Goal: Task Accomplishment & Management: Use online tool/utility

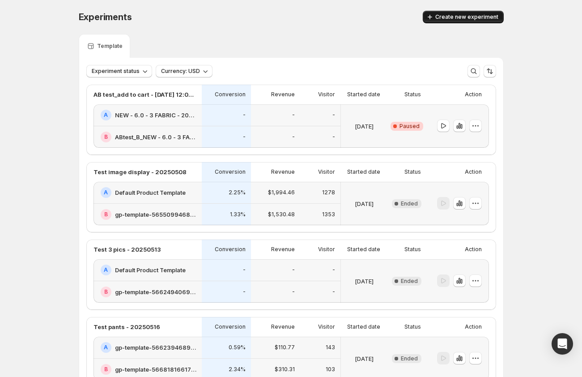
click at [461, 16] on span "Create new experiment" at bounding box center [466, 16] width 63 height 7
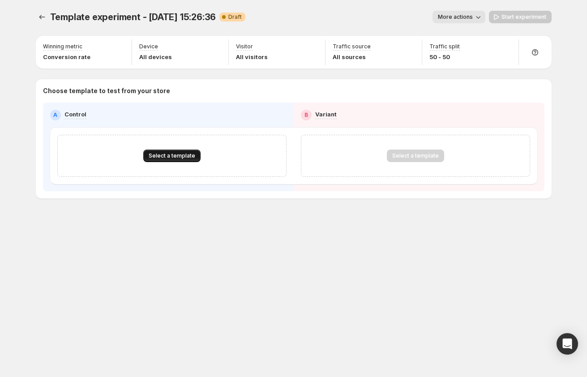
click at [170, 155] on span "Select a template" at bounding box center [172, 155] width 47 height 7
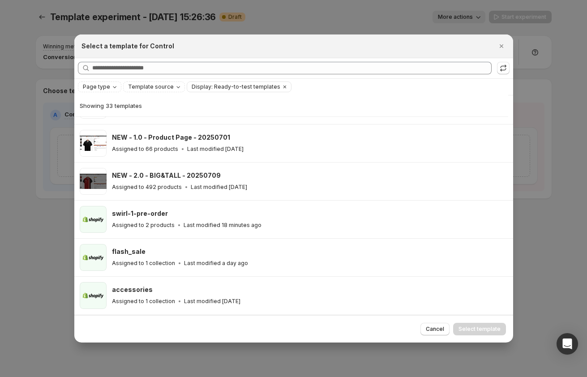
scroll to position [156, 0]
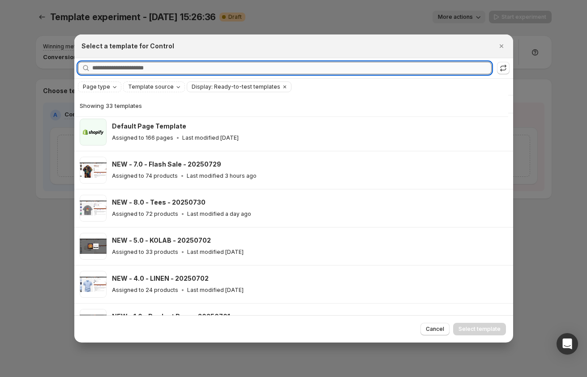
click at [186, 62] on input "Searching all templates" at bounding box center [291, 68] width 399 height 13
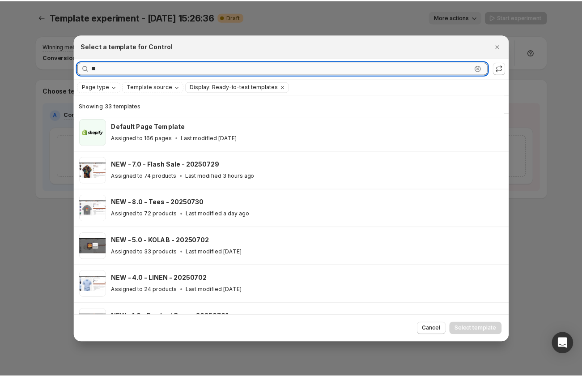
scroll to position [0, 0]
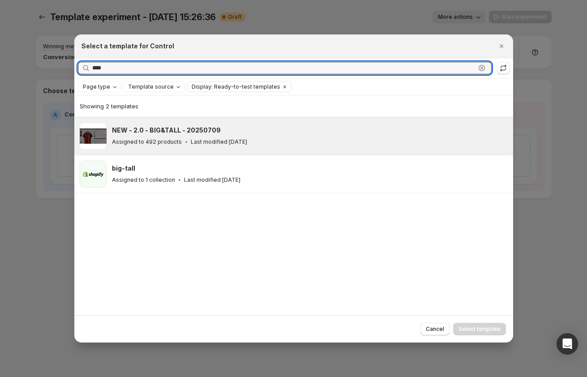
type input "****"
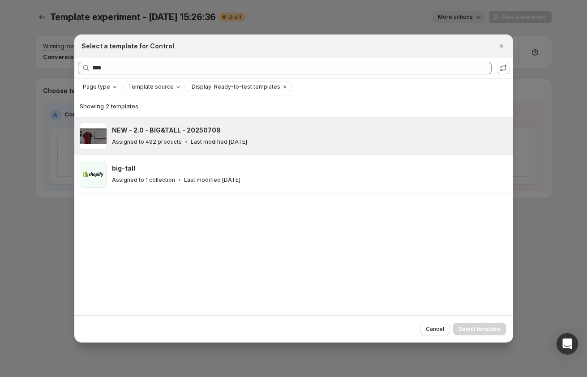
click at [200, 131] on h3 "NEW - 2.0 - BIG&TALL - 20250709" at bounding box center [166, 130] width 109 height 9
click at [472, 331] on span "Select template" at bounding box center [479, 328] width 42 height 7
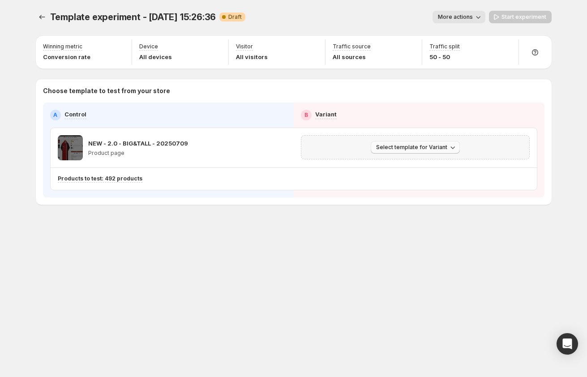
click at [439, 149] on span "Select template for Variant" at bounding box center [411, 147] width 71 height 7
click at [432, 162] on span "Select an existing template" at bounding box center [409, 165] width 76 height 7
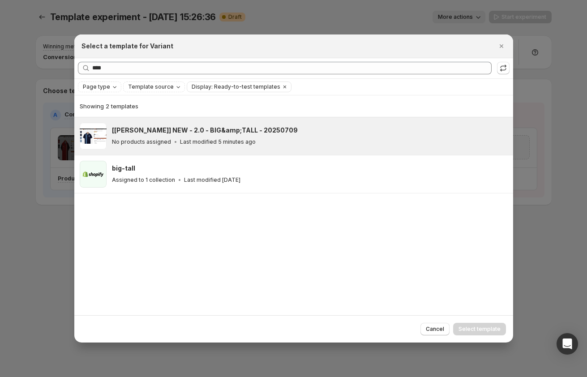
click at [172, 136] on div "[[PERSON_NAME]] NEW - 2.0 - BIG&amp;TALL - 20250709 No products assigned Last m…" at bounding box center [308, 136] width 393 height 21
click at [475, 326] on span "Select template" at bounding box center [479, 328] width 42 height 7
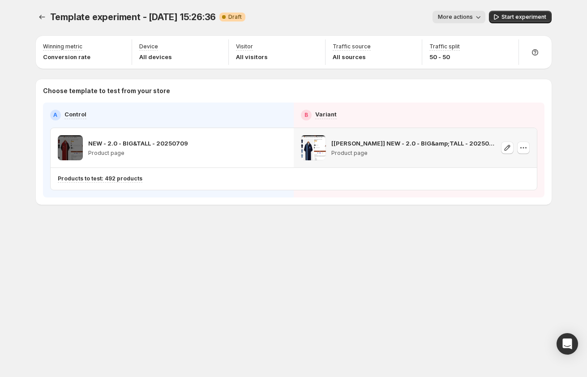
click at [338, 249] on div "Template experiment - [DATE] 15:26:36. This page is ready Template experiment -…" at bounding box center [293, 126] width 537 height 253
click at [191, 16] on span "Template experiment - [DATE] 15:26:36" at bounding box center [133, 17] width 166 height 11
click at [451, 19] on span "More actions" at bounding box center [455, 16] width 35 height 7
click at [459, 48] on span "Rename" at bounding box center [463, 50] width 23 height 7
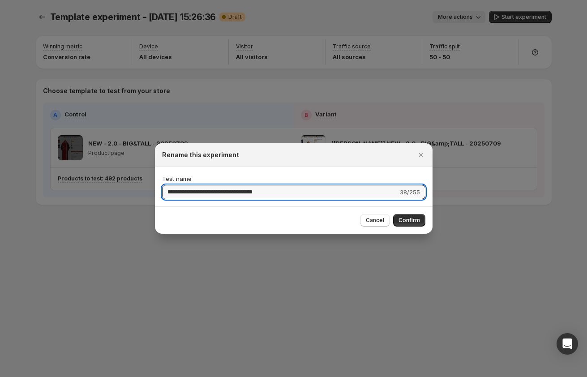
drag, startPoint x: 225, startPoint y: 191, endPoint x: 33, endPoint y: 190, distance: 191.5
click at [33, 376] on div "**********" at bounding box center [293, 377] width 587 height 0
type input "**********"
click at [421, 219] on button "Confirm" at bounding box center [409, 220] width 32 height 13
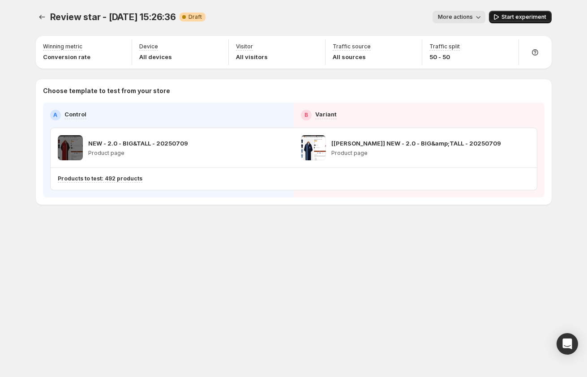
click at [524, 18] on span "Start experiment" at bounding box center [523, 16] width 45 height 7
click at [502, 17] on span "Pause experiment" at bounding box center [521, 16] width 49 height 7
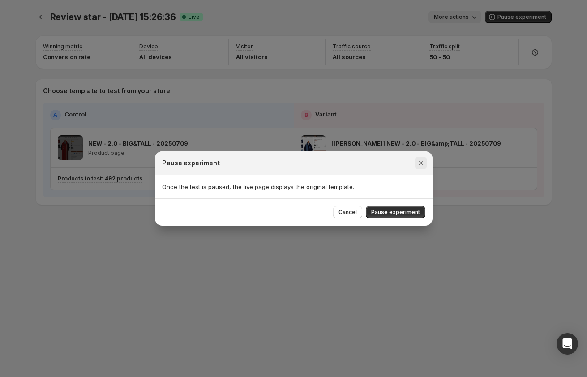
click at [420, 164] on icon "Close" at bounding box center [420, 163] width 4 height 4
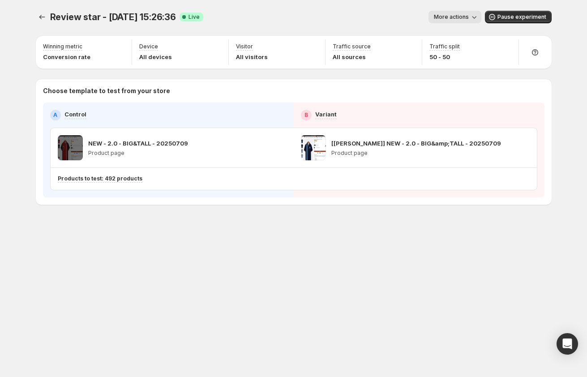
click at [387, 16] on div "More actions" at bounding box center [345, 17] width 271 height 13
click at [515, 35] on div "Winning metric Conversion rate Device All devices Visitor All visitors Traffic …" at bounding box center [293, 119] width 515 height 170
click at [504, 16] on span "Pause experiment" at bounding box center [521, 16] width 49 height 7
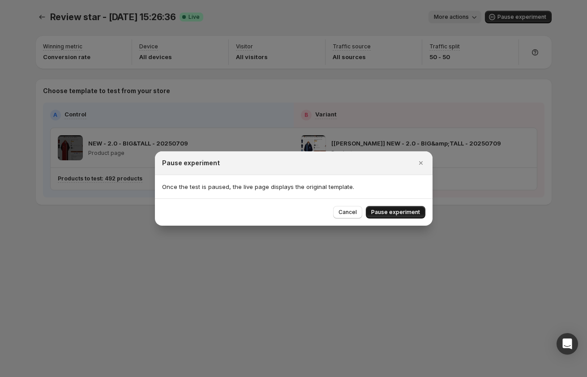
click at [392, 211] on span "Pause experiment" at bounding box center [395, 211] width 49 height 7
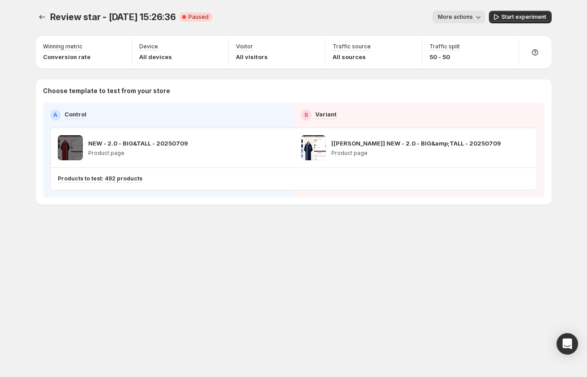
click at [294, 255] on div "Review star - [DATE] 15:26:36. This page is ready Review star - [DATE] 15:26:36…" at bounding box center [293, 188] width 537 height 377
click at [43, 17] on icon "Experiments" at bounding box center [42, 17] width 9 height 9
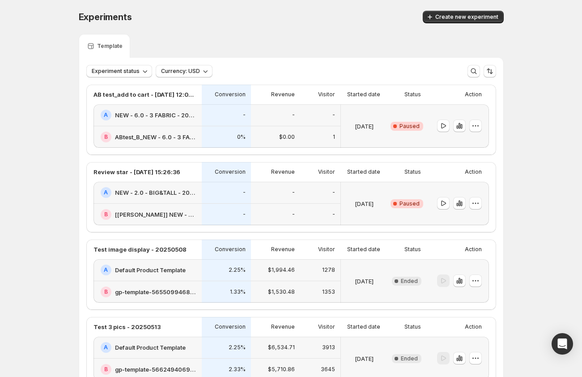
click at [385, 186] on div "[DATE]" at bounding box center [364, 203] width 47 height 43
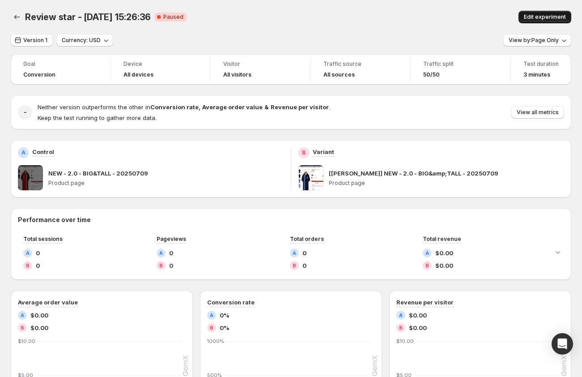
click at [543, 19] on span "Edit experiment" at bounding box center [545, 16] width 42 height 7
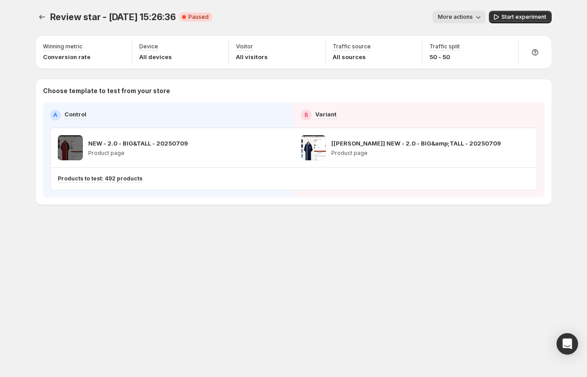
click at [406, 256] on div "Review star - [DATE] 15:26:36. This page is ready Review star - [DATE] 15:26:36…" at bounding box center [293, 188] width 537 height 377
click at [40, 17] on icon "Experiments" at bounding box center [42, 17] width 9 height 9
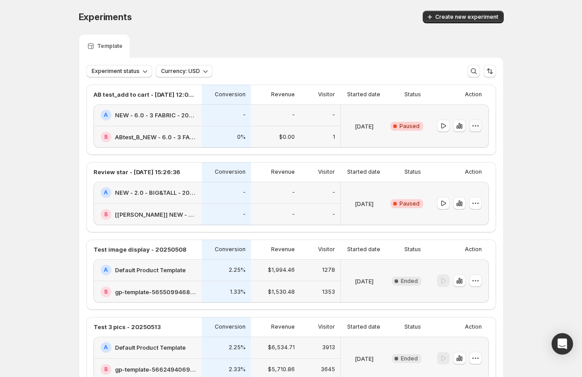
click at [478, 124] on icon "button" at bounding box center [475, 125] width 9 height 9
click at [476, 142] on span "Edit" at bounding box center [483, 144] width 43 height 9
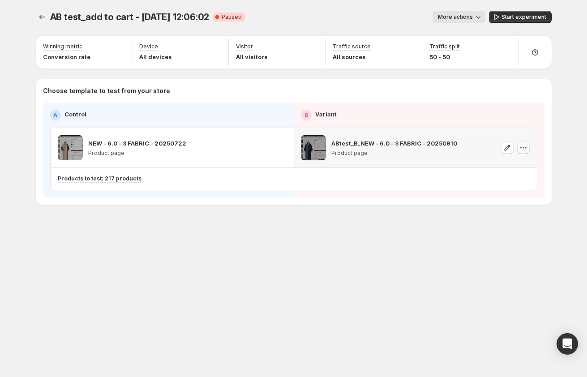
click at [521, 146] on icon "button" at bounding box center [523, 147] width 9 height 9
click at [524, 162] on span "Change template" at bounding box center [531, 166] width 62 height 9
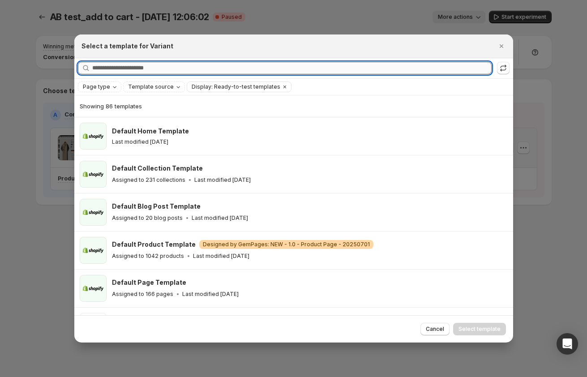
click at [155, 70] on input "Searching all templates" at bounding box center [291, 68] width 399 height 13
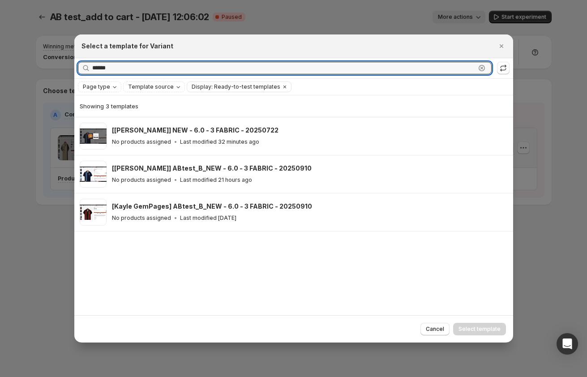
type input "******"
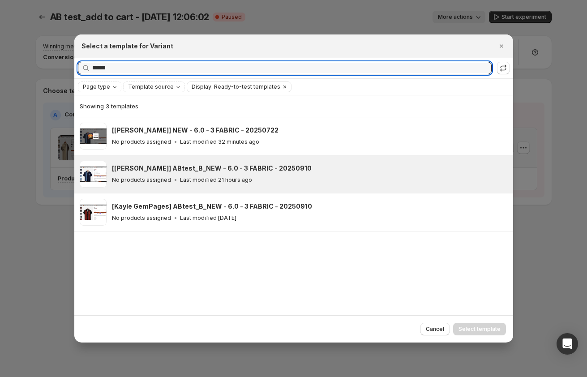
click at [281, 168] on h3 "[[PERSON_NAME]] ABtest_B_NEW - 6.0 - 3 FABRIC - 20250910" at bounding box center [212, 168] width 200 height 9
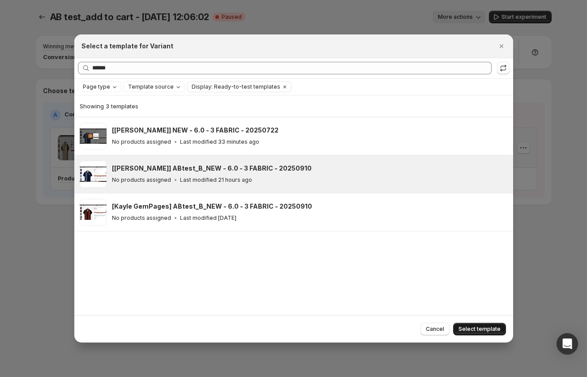
click at [489, 326] on span "Select template" at bounding box center [479, 328] width 42 height 7
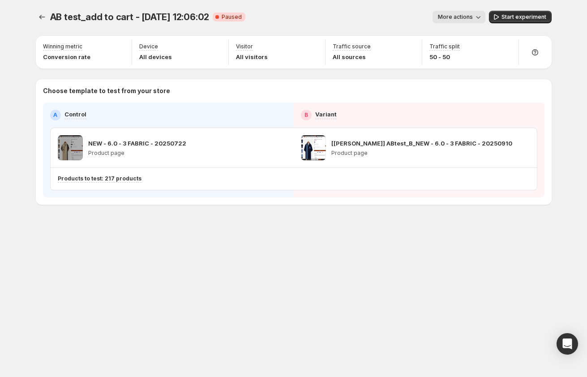
click at [416, 251] on div "AB test_add to cart - [DATE] 12:06:02. This page is ready AB test_add to cart -…" at bounding box center [293, 126] width 537 height 253
click at [519, 18] on span "Start experiment" at bounding box center [523, 16] width 45 height 7
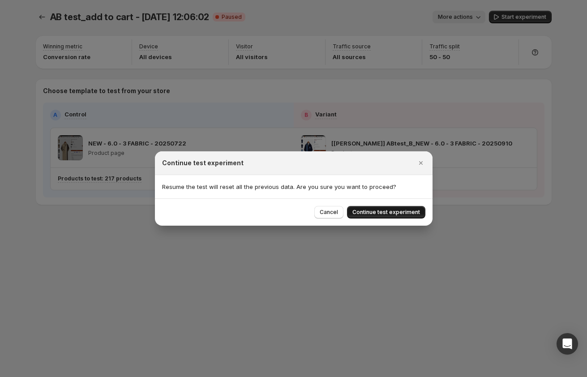
click at [392, 213] on span "Continue test experiment" at bounding box center [386, 211] width 68 height 7
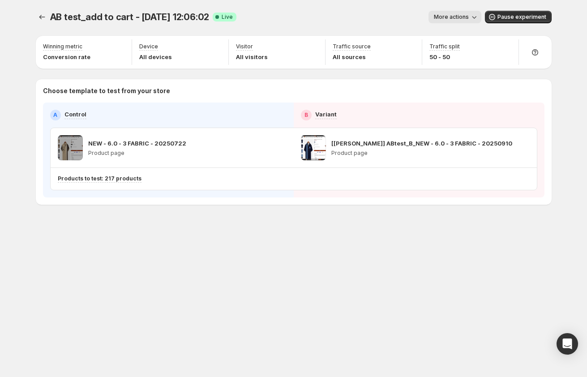
click at [394, 244] on div "AB test_add to cart - [DATE] 12:06:02. This page is ready AB test_add to cart -…" at bounding box center [293, 126] width 537 height 253
click at [302, 231] on div "AB test_add to cart - [DATE] 12:06:02. This page is ready AB test_add to cart -…" at bounding box center [293, 126] width 537 height 253
click at [239, 283] on div "AB test_add to cart - [DATE] 12:06:02. This page is ready AB test_add to cart -…" at bounding box center [293, 188] width 537 height 377
drag, startPoint x: 230, startPoint y: 306, endPoint x: 205, endPoint y: 302, distance: 25.5
click at [230, 306] on div "AB test_add to cart - [DATE] 12:06:02. This page is ready AB test_add to cart -…" at bounding box center [293, 188] width 537 height 377
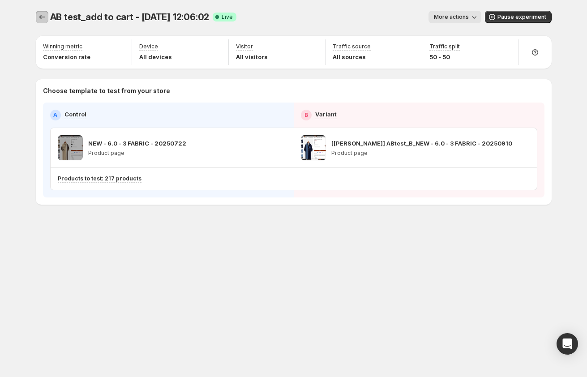
click at [40, 18] on icon "Experiments" at bounding box center [42, 17] width 6 height 4
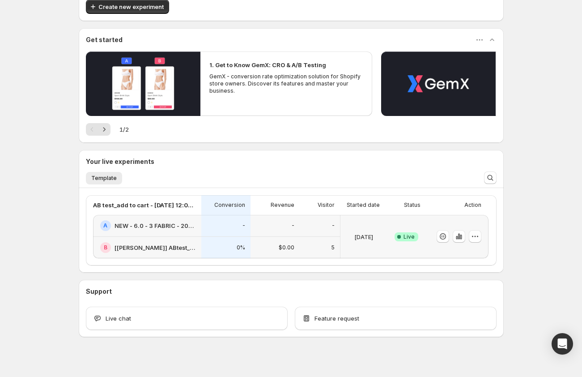
scroll to position [119, 0]
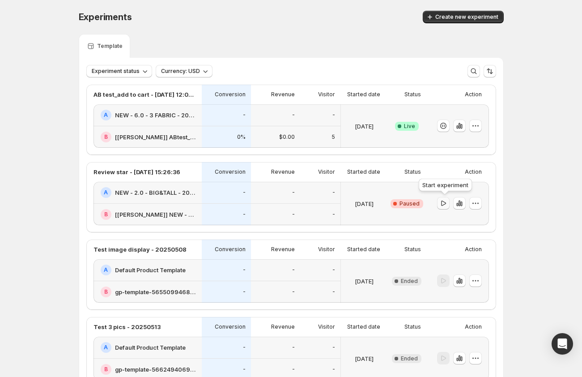
click at [444, 200] on icon "button" at bounding box center [443, 202] width 5 height 5
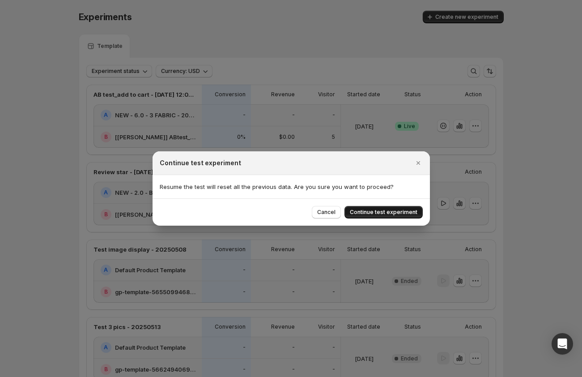
click at [408, 210] on span "Continue test experiment" at bounding box center [384, 211] width 68 height 7
